Goal: Transaction & Acquisition: Subscribe to service/newsletter

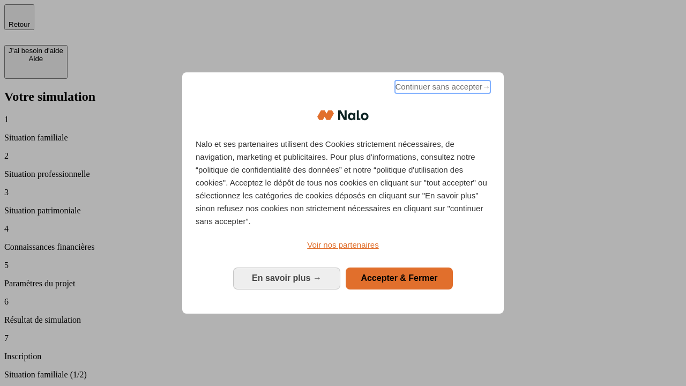
click at [442, 88] on span "Continuer sans accepter →" at bounding box center [442, 86] width 95 height 13
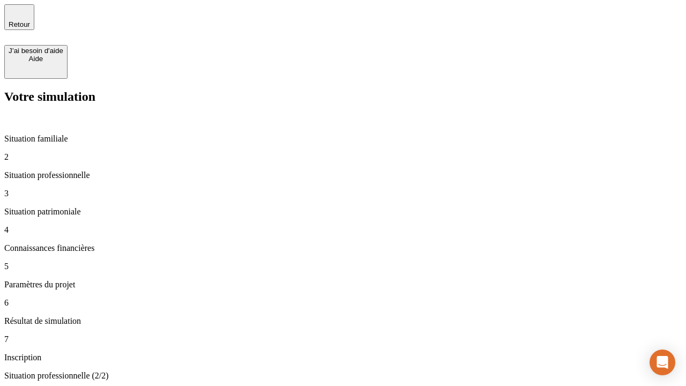
type input "30 000"
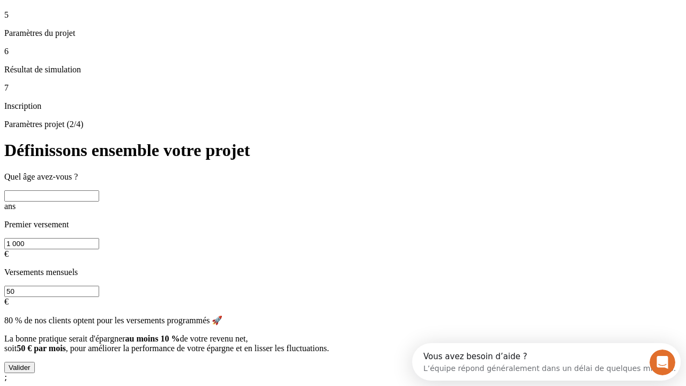
scroll to position [20, 0]
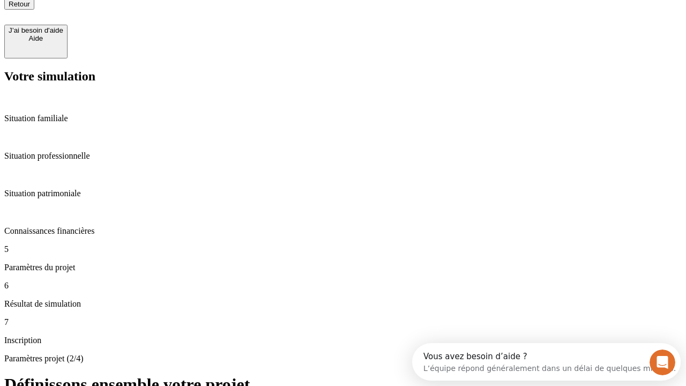
type input "25"
type input "1 000"
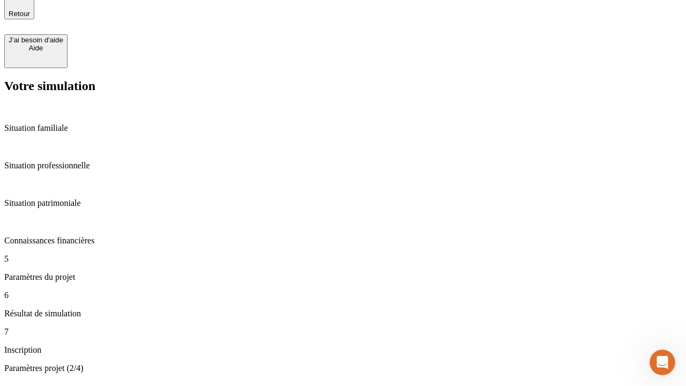
type input "640"
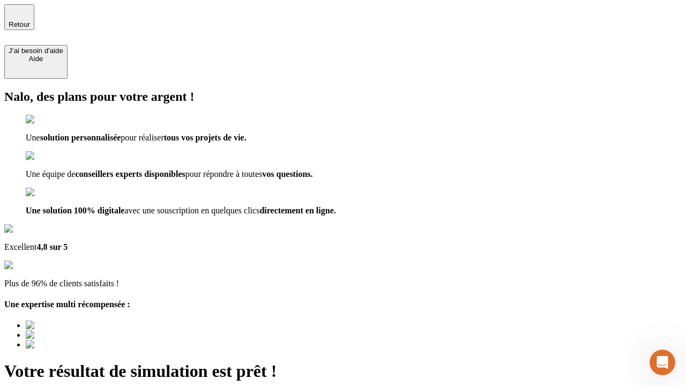
type input "[EMAIL_ADDRESS][PERSON_NAME][DOMAIN_NAME]"
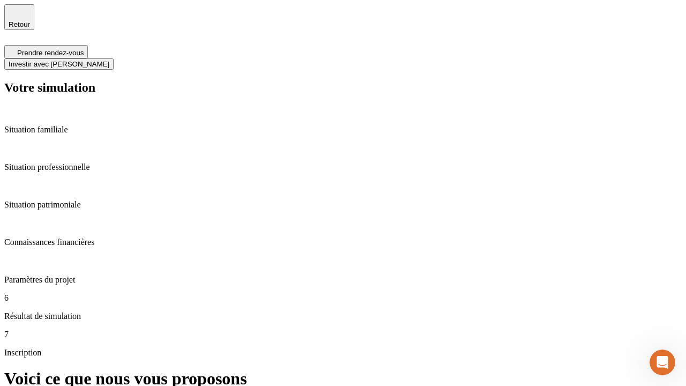
click at [109, 60] on span "Investir avec [PERSON_NAME]" at bounding box center [59, 64] width 101 height 8
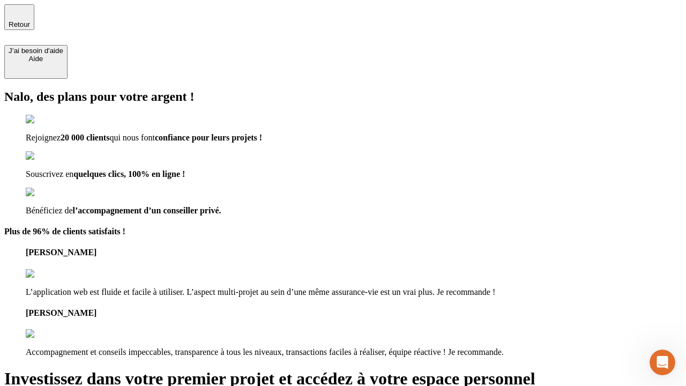
type input "abc"
